Goal: Information Seeking & Learning: Learn about a topic

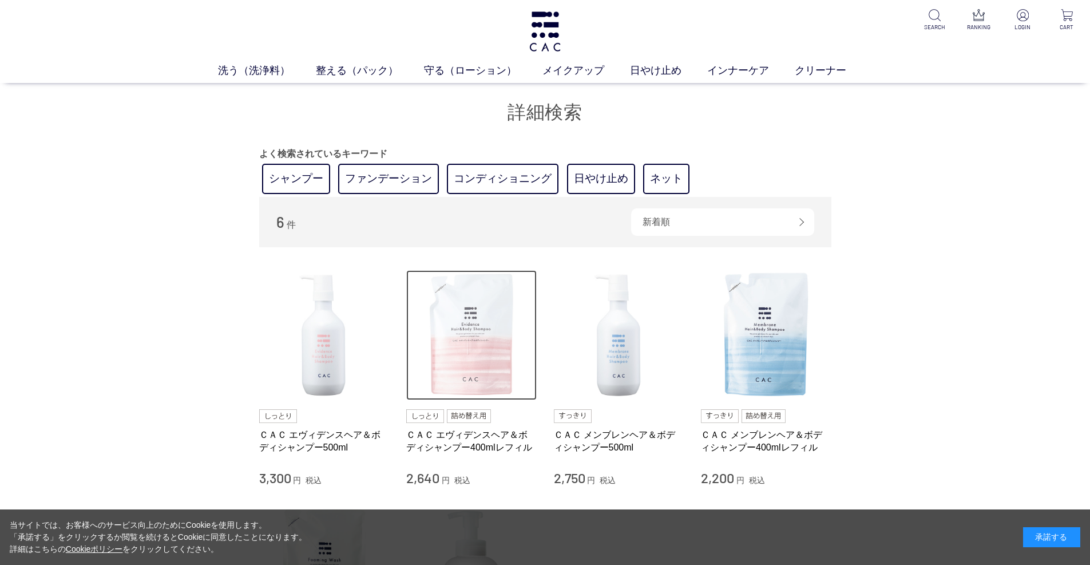
click at [470, 380] on img at bounding box center [471, 335] width 131 height 131
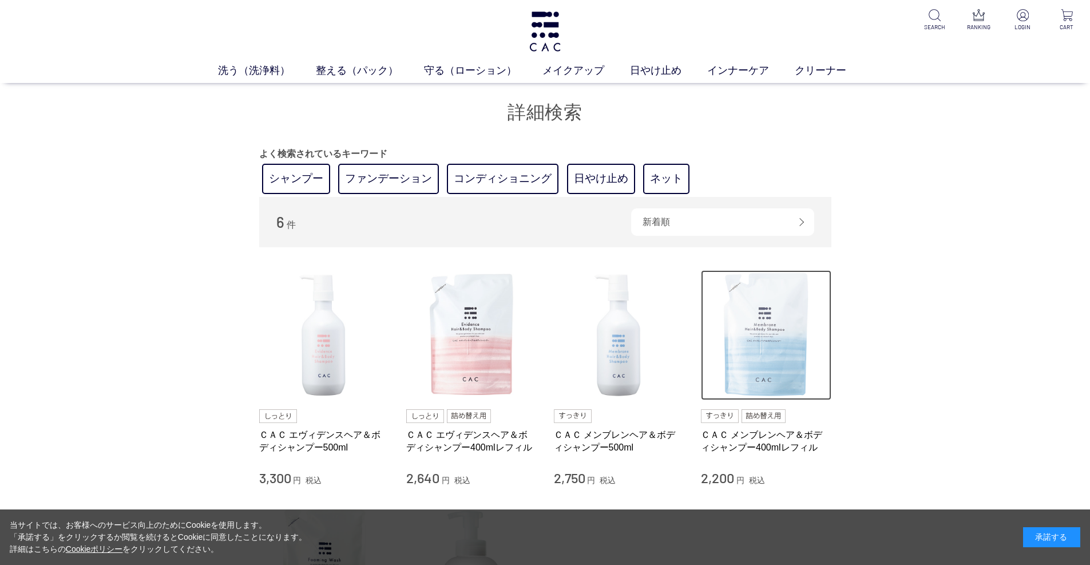
click at [729, 371] on img at bounding box center [766, 335] width 131 height 131
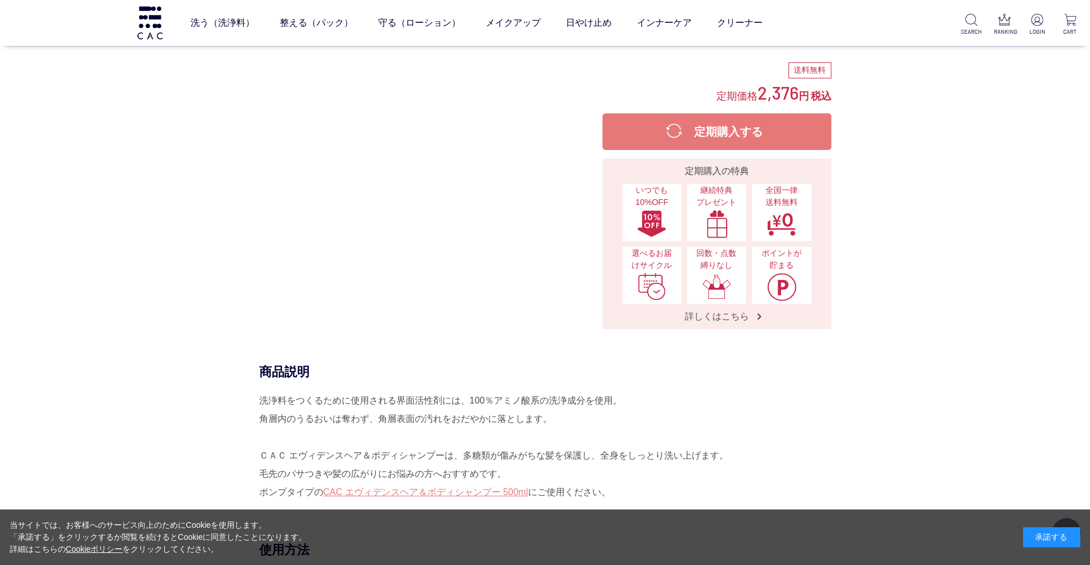
scroll to position [630, 0]
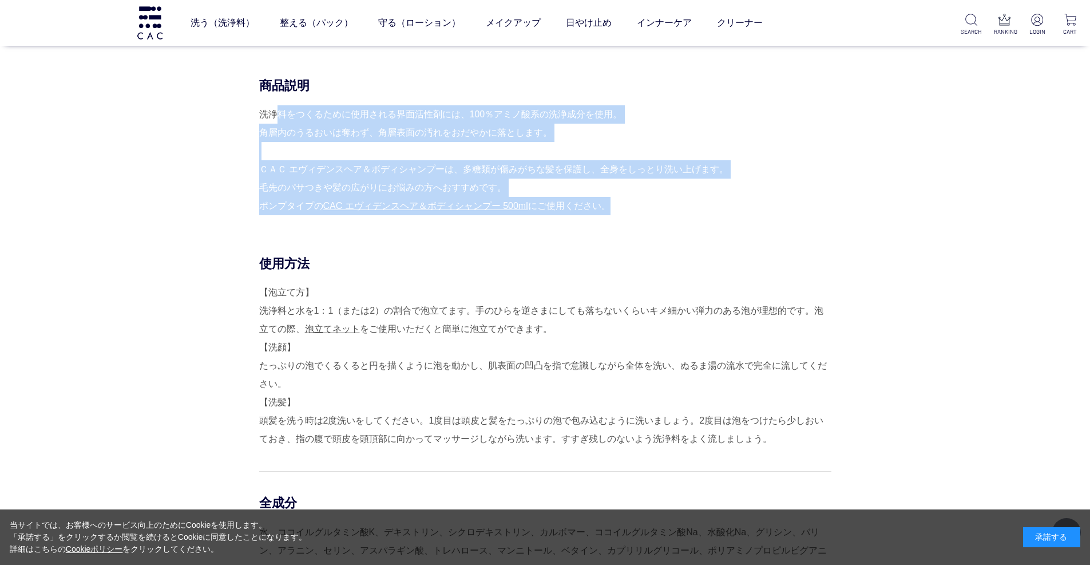
drag, startPoint x: 260, startPoint y: 114, endPoint x: 626, endPoint y: 206, distance: 377.0
click at [626, 206] on div "洗浄料をつくるために使用される界面活性剤には、100％アミノ酸系の洗浄成分を使用。 角層内のうるおいは奪わず、角層表面の汚れをおだやかに落とします。 ＣＡＣ …" at bounding box center [545, 160] width 572 height 110
click at [569, 190] on div "洗浄料をつくるために使用される界面活性剤には、100％アミノ酸系の洗浄成分を使用。 角層内のうるおいは奪わず、角層表面の汚れをおだやかに落とします。 ＣＡＣ …" at bounding box center [545, 160] width 572 height 110
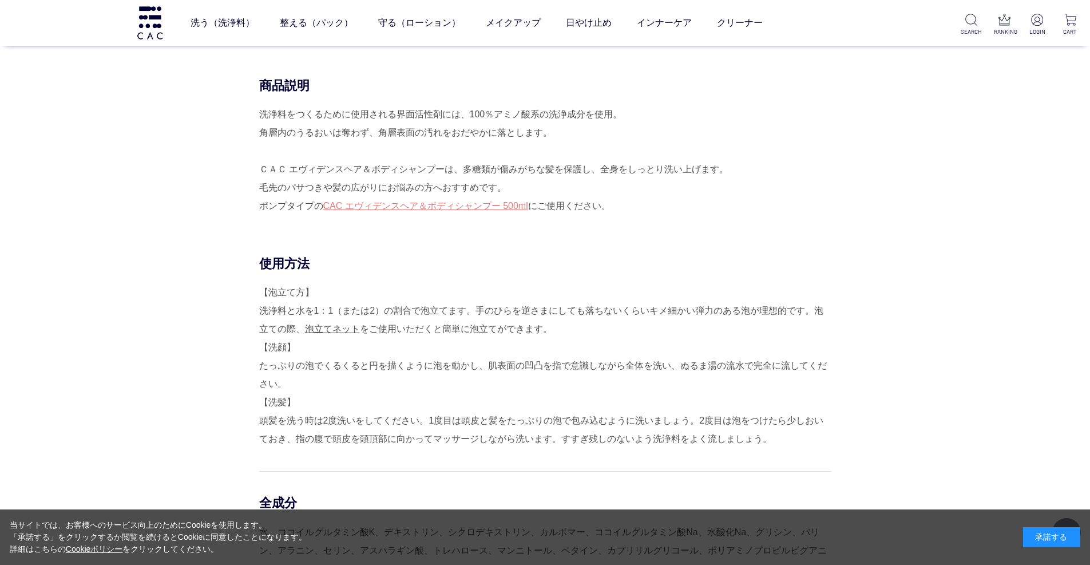
drag, startPoint x: 257, startPoint y: 110, endPoint x: 511, endPoint y: 187, distance: 265.6
click at [511, 187] on div "商品説明 洗浄料をつくるために使用される界面活性剤には、100％アミノ酸系の洗浄成分を使用。 角層内のうるおいは奪わず、角層表面の汚れをおだやかに落とします。…" at bounding box center [545, 166] width 572 height 178
copy div "商品説明 洗浄料をつくるために使用される界面活性剤には、100％アミノ酸系の洗浄成分を使用。 角層内のうるおいは奪わず、角層表面の汚れをおだやかに落とします。…"
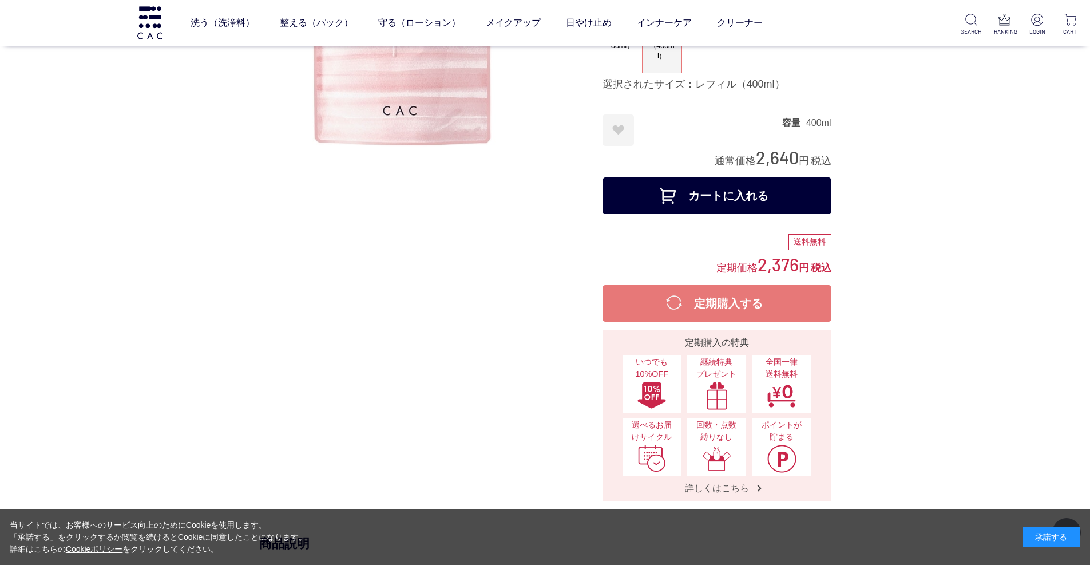
scroll to position [0, 0]
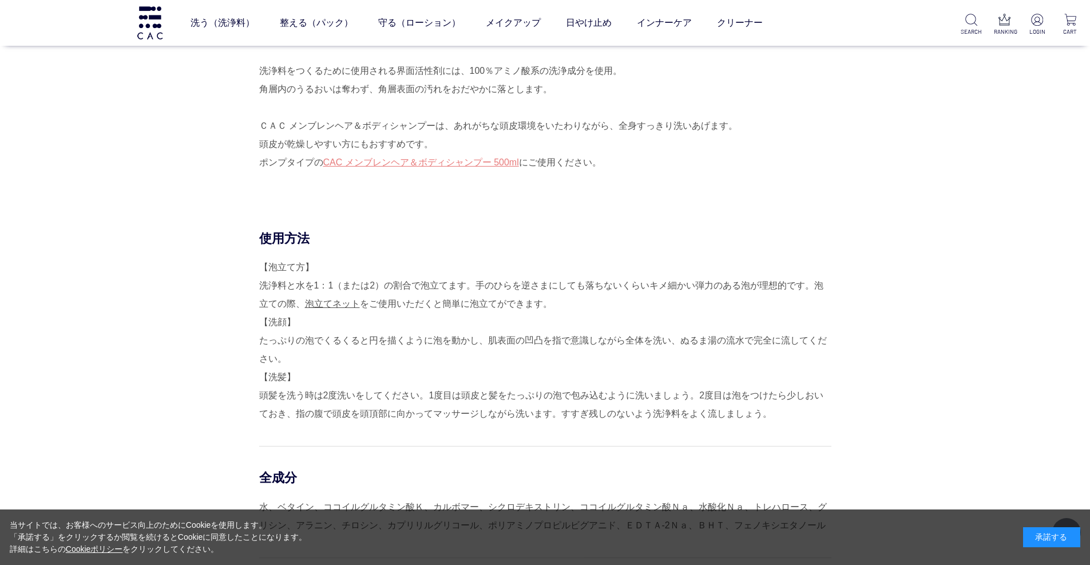
scroll to position [572, 0]
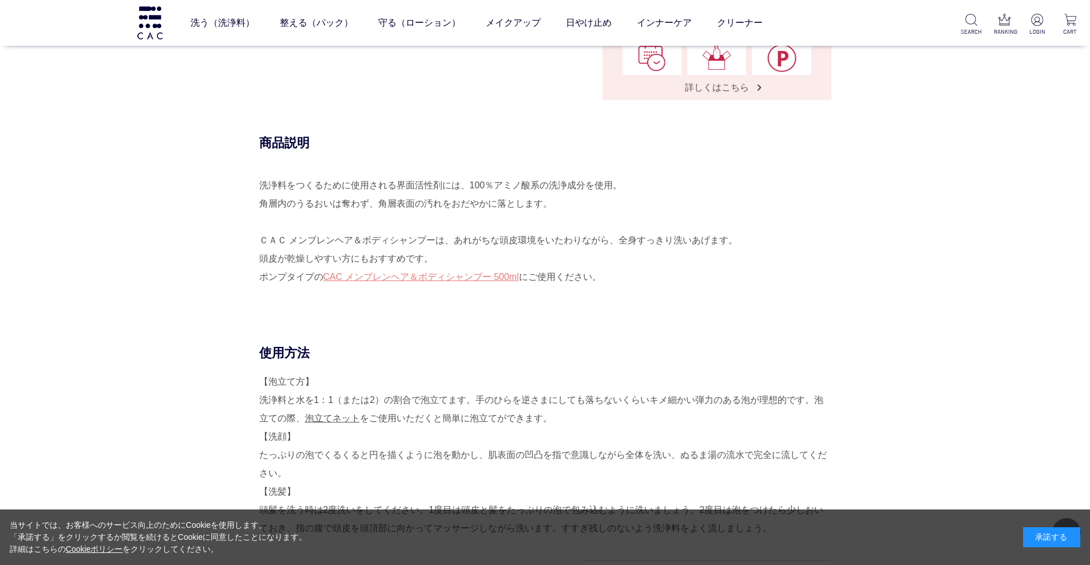
drag, startPoint x: 262, startPoint y: 183, endPoint x: 481, endPoint y: 254, distance: 230.4
click at [481, 254] on div "洗浄料をつくるために使用される界面活性剤には、100％アミノ酸系の洗浄成分を使用。 角層内のうるおいは奪わず、角層表面の汚れをおだやかに落とします。 ＣＡＣ …" at bounding box center [545, 240] width 572 height 128
copy div "洗浄料をつくるために使用される界面活性剤には、100％アミノ酸系の洗浄成分を使用。 角層内のうるおいは奪わず、角層表面の汚れをおだやかに落とします。 ＣＡＣ …"
click at [451, 347] on div "使用方法" at bounding box center [545, 353] width 572 height 17
drag, startPoint x: 267, startPoint y: 181, endPoint x: 555, endPoint y: 202, distance: 288.7
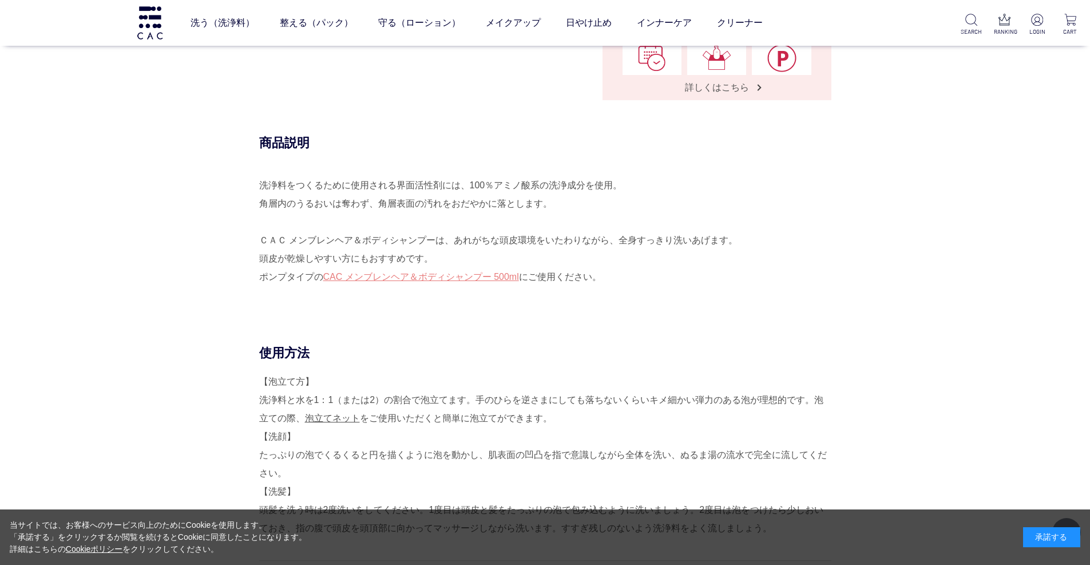
click at [555, 202] on div "洗浄料をつくるために使用される界面活性剤には、100％アミノ酸系の洗浄成分を使用。 角層内のうるおいは奪わず、角層表面の汚れをおだやかに落とします。 ＣＡＣ …" at bounding box center [545, 240] width 572 height 128
copy div "浄料をつくるために使用される界面活性剤には、100％アミノ酸系の洗浄成分を使用。 角層内のうるおいは奪わず、角層表面の汚れをおだやかに落とします。"
